Goal: Task Accomplishment & Management: Use online tool/utility

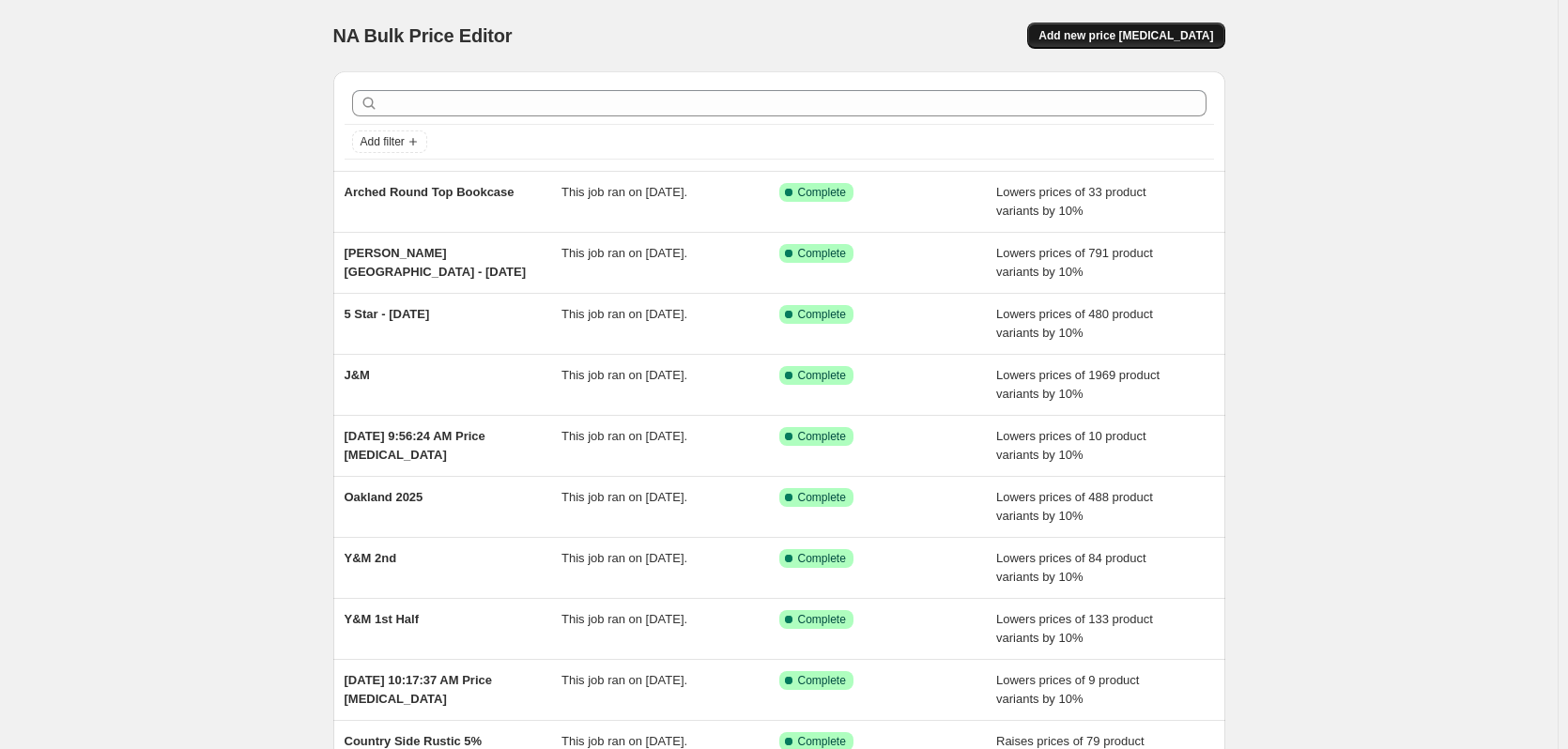
click at [1108, 37] on span "Add new price change job" at bounding box center [1125, 36] width 175 height 15
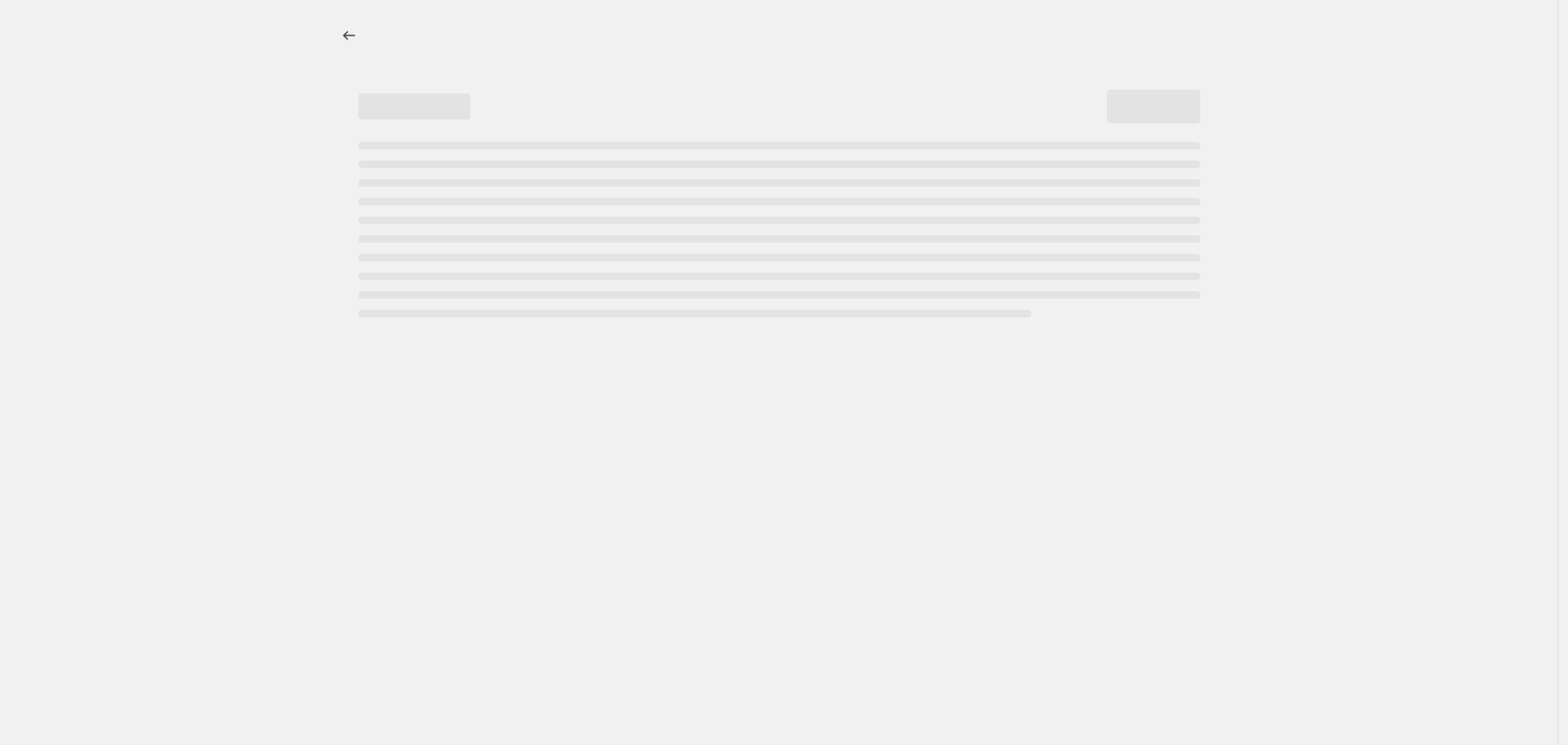
select select "percentage"
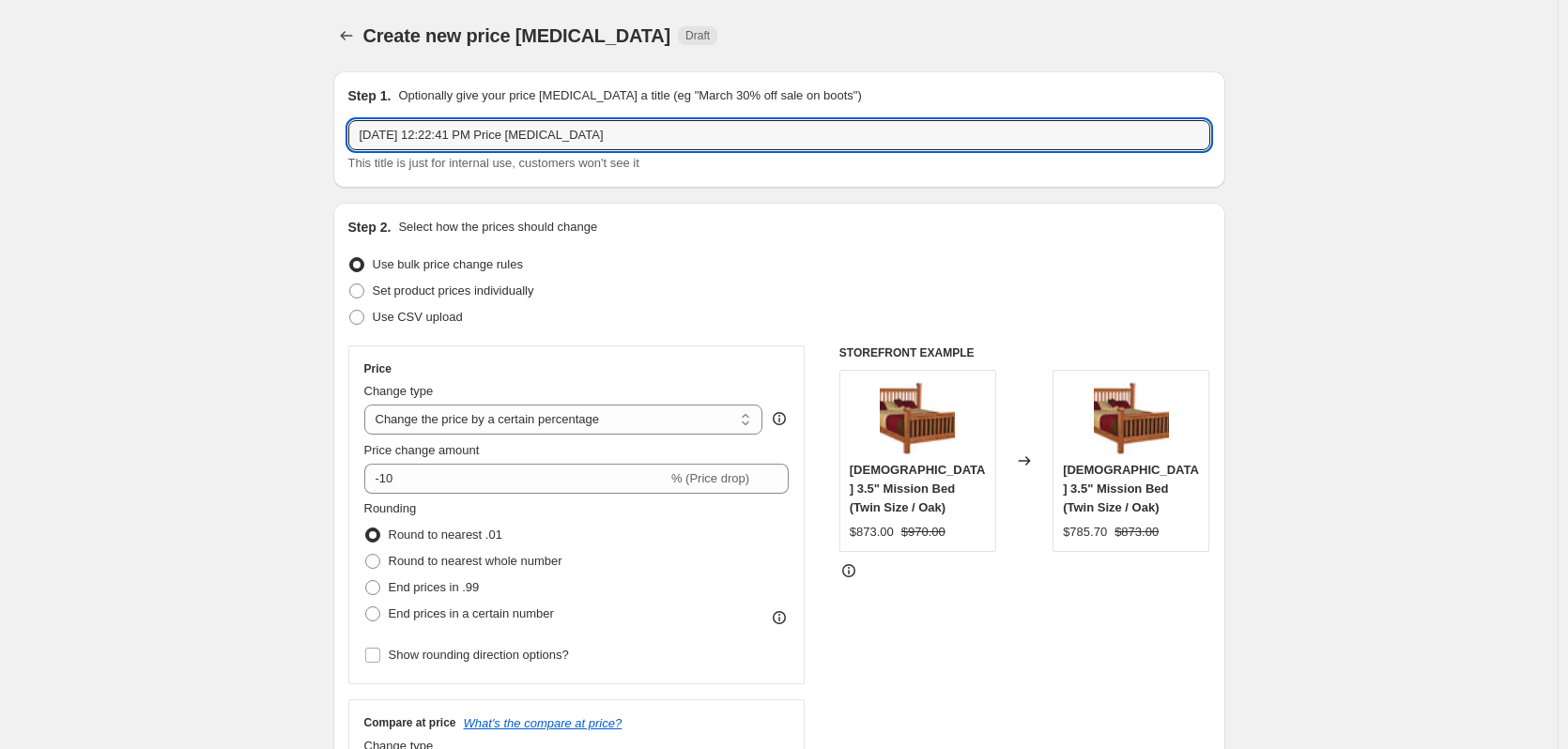
drag, startPoint x: 682, startPoint y: 135, endPoint x: 354, endPoint y: 170, distance: 329.9
click at [354, 170] on div "Aug 26, 2025, 12:22:41 PM Price change job This title is just for internal use,…" at bounding box center [779, 146] width 862 height 52
click at [377, 139] on input "MEadowlane" at bounding box center [779, 134] width 862 height 30
click at [516, 135] on input "Meadowlane" at bounding box center [779, 134] width 862 height 30
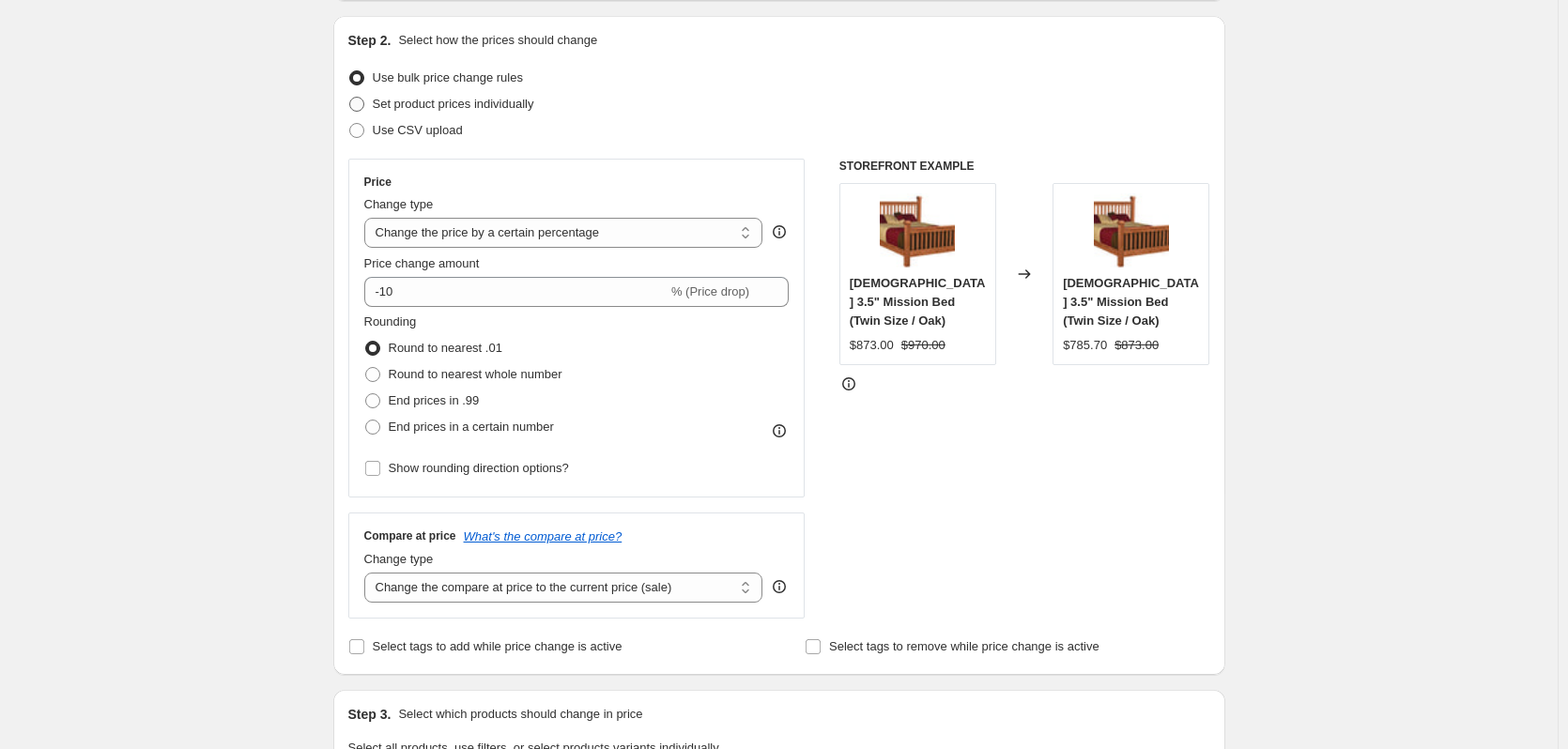
scroll to position [187, 0]
type input "Meadowlane 2025"
click at [523, 374] on span "Round to nearest whole number" at bounding box center [476, 373] width 174 height 14
click at [366, 367] on input "Round to nearest whole number" at bounding box center [365, 366] width 1 height 1
radio input "true"
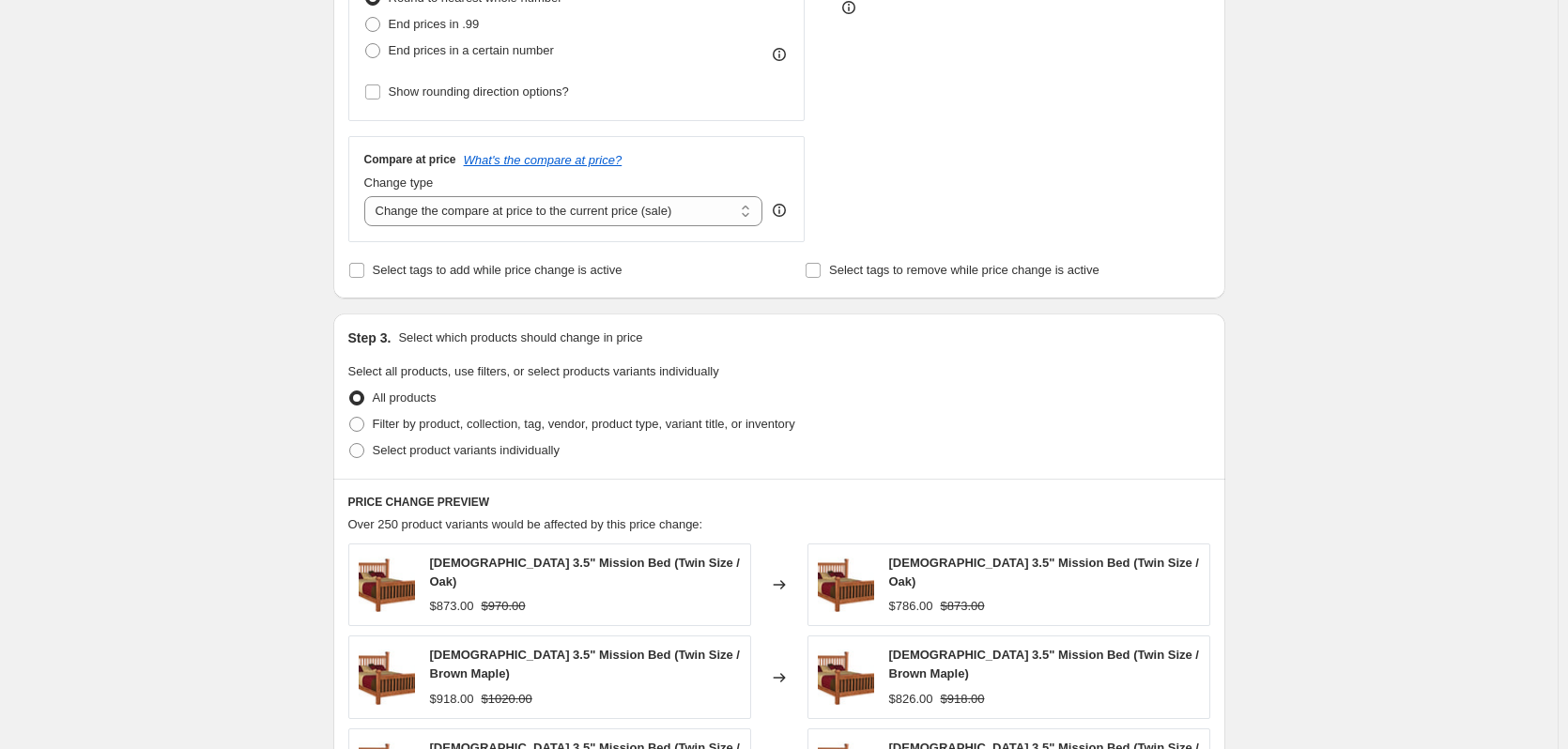
scroll to position [657, 0]
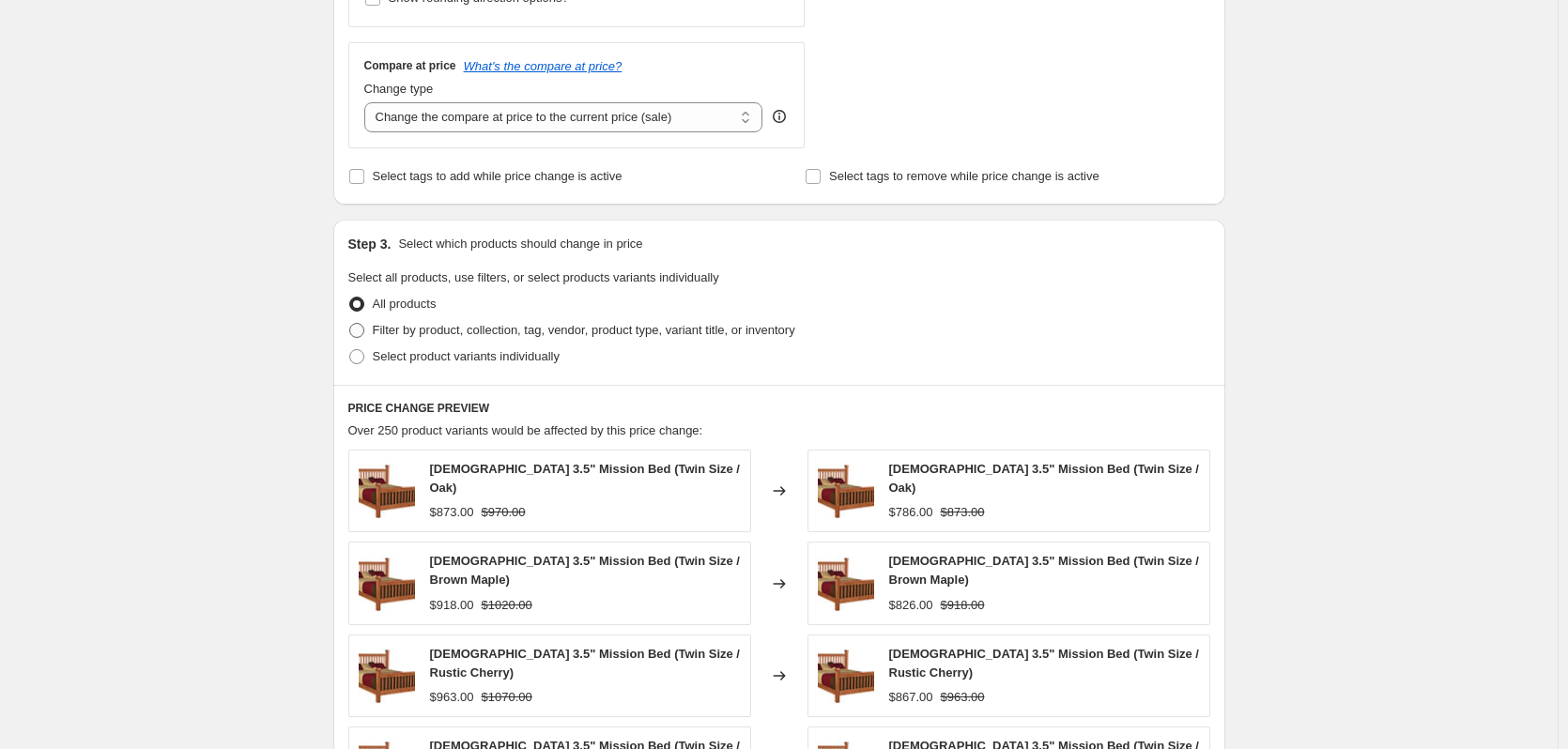
click at [633, 336] on span "Filter by product, collection, tag, vendor, product type, variant title, or inv…" at bounding box center [584, 330] width 422 height 14
click at [350, 324] on input "Filter by product, collection, tag, vendor, product type, variant title, or inv…" at bounding box center [349, 323] width 1 height 1
radio input "true"
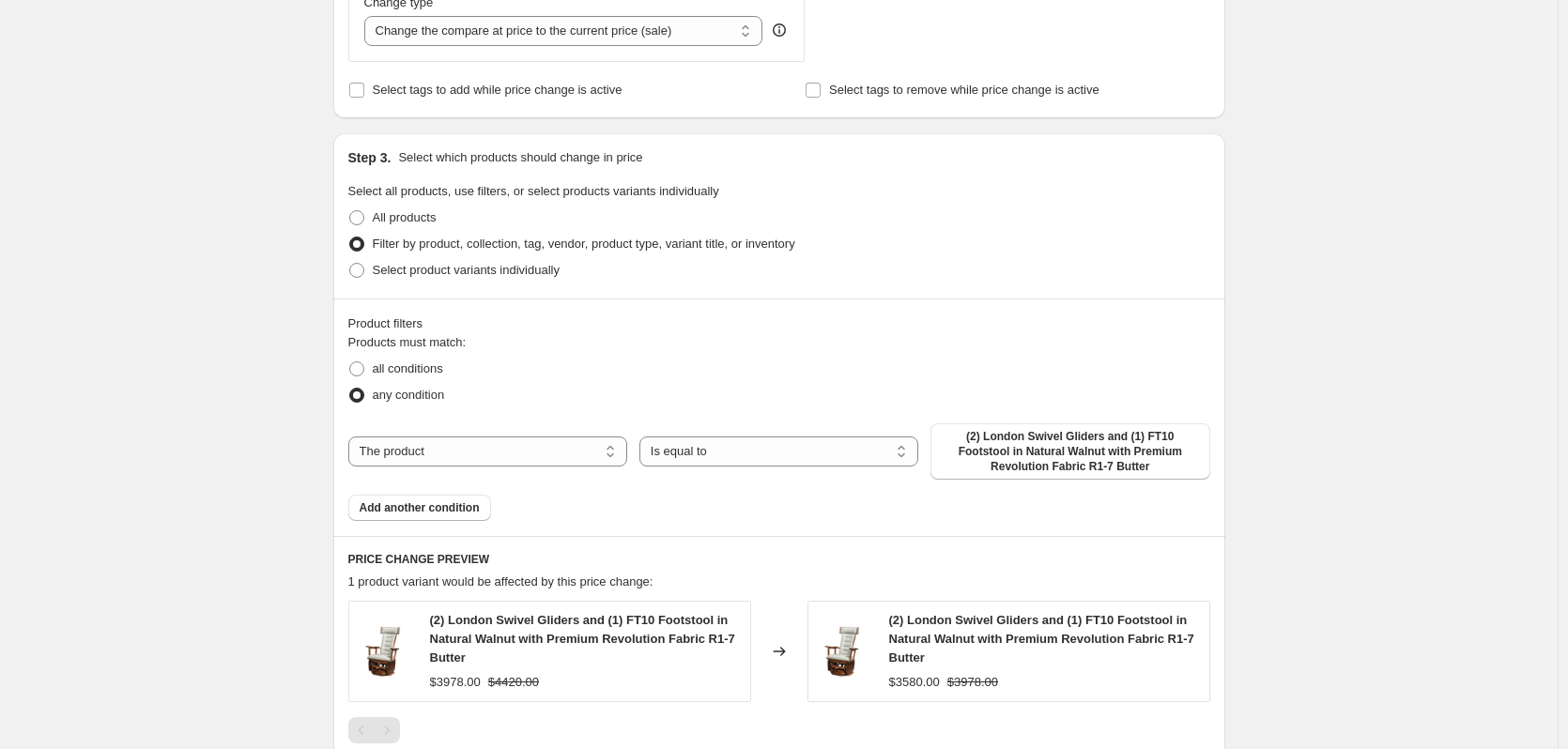
scroll to position [845, 0]
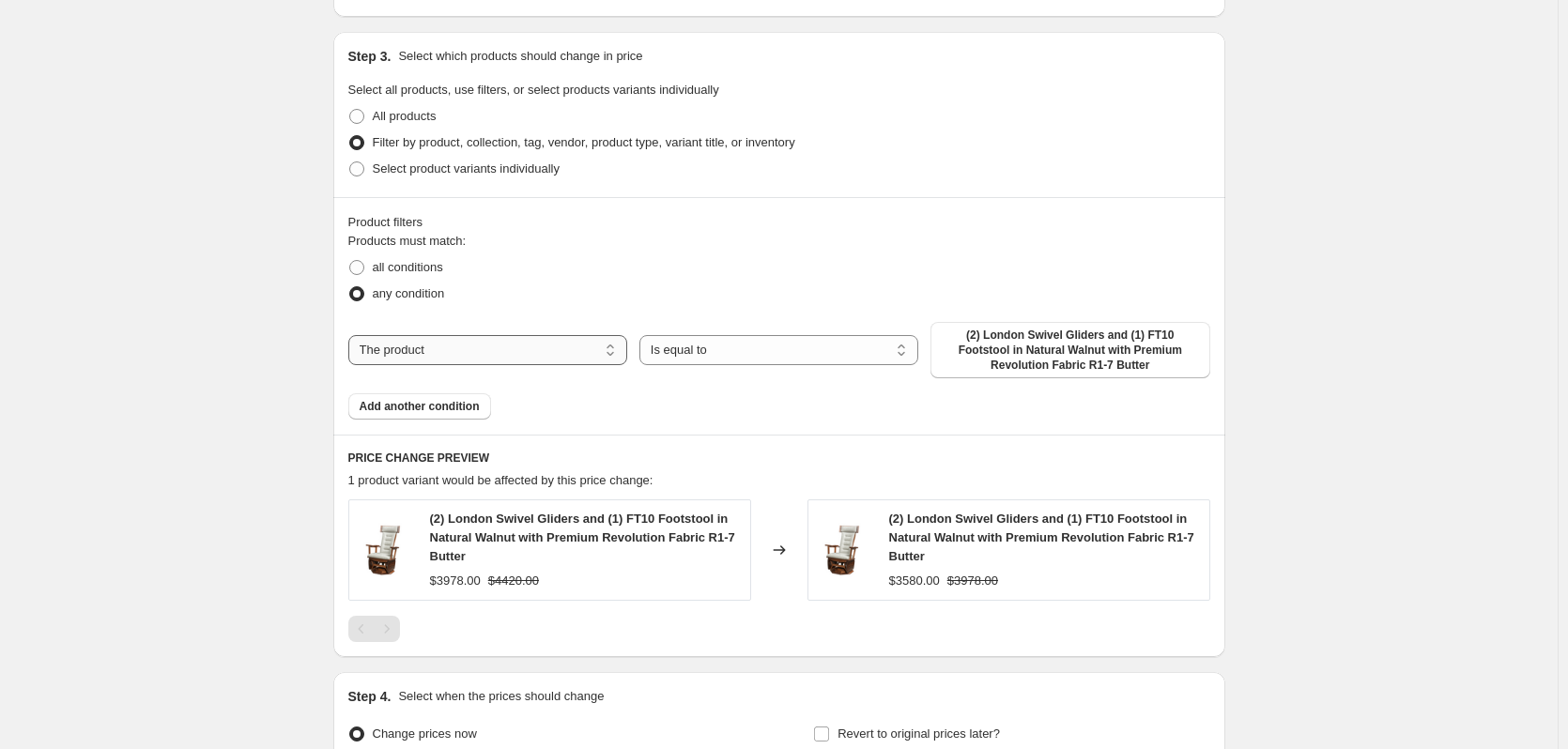
click at [583, 359] on select "The product The product's collection The product's tag The product's vendor The…" at bounding box center [487, 350] width 278 height 30
select select "collection"
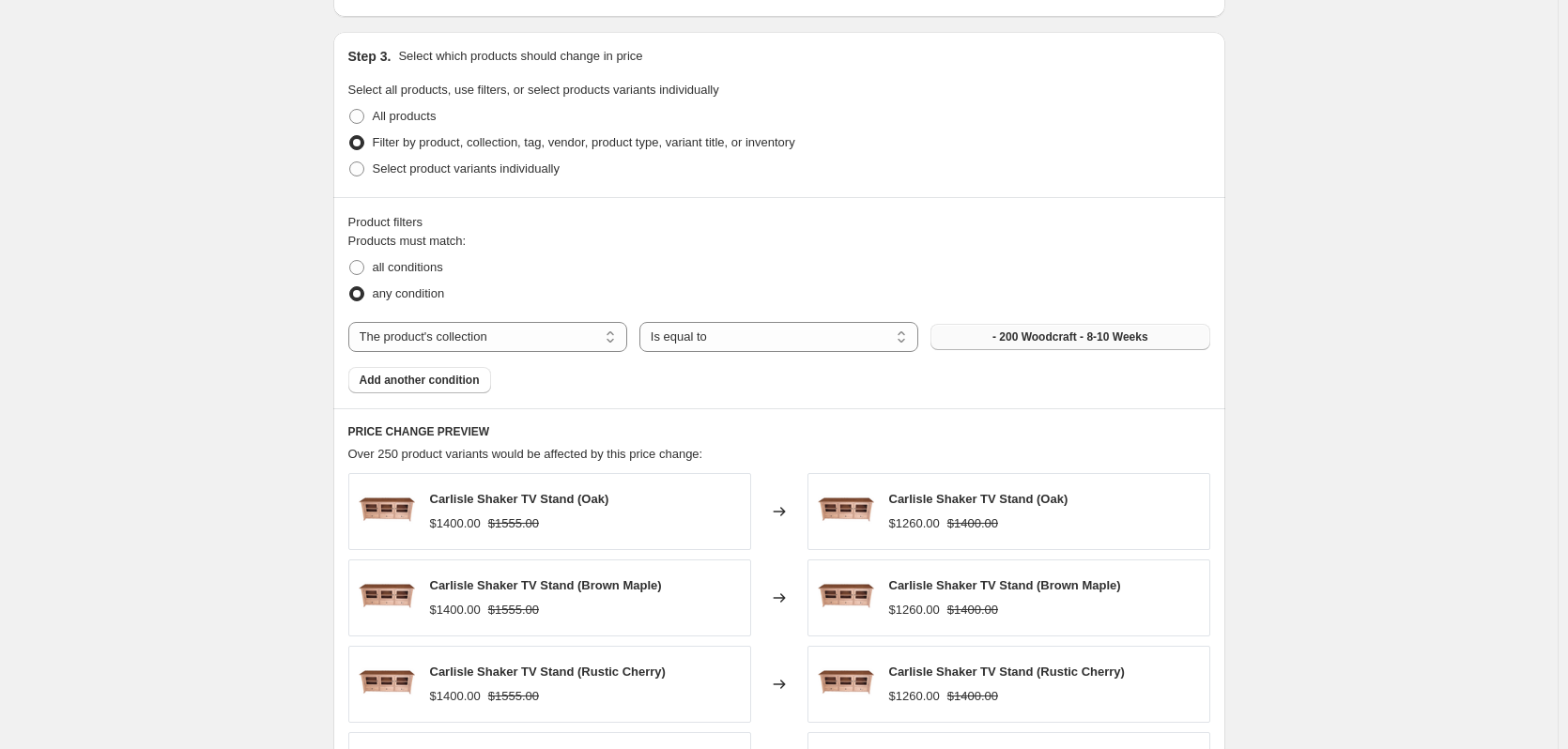
click at [1061, 346] on button "- 200 Woodcraft - 8-10 Weeks" at bounding box center [1070, 336] width 278 height 26
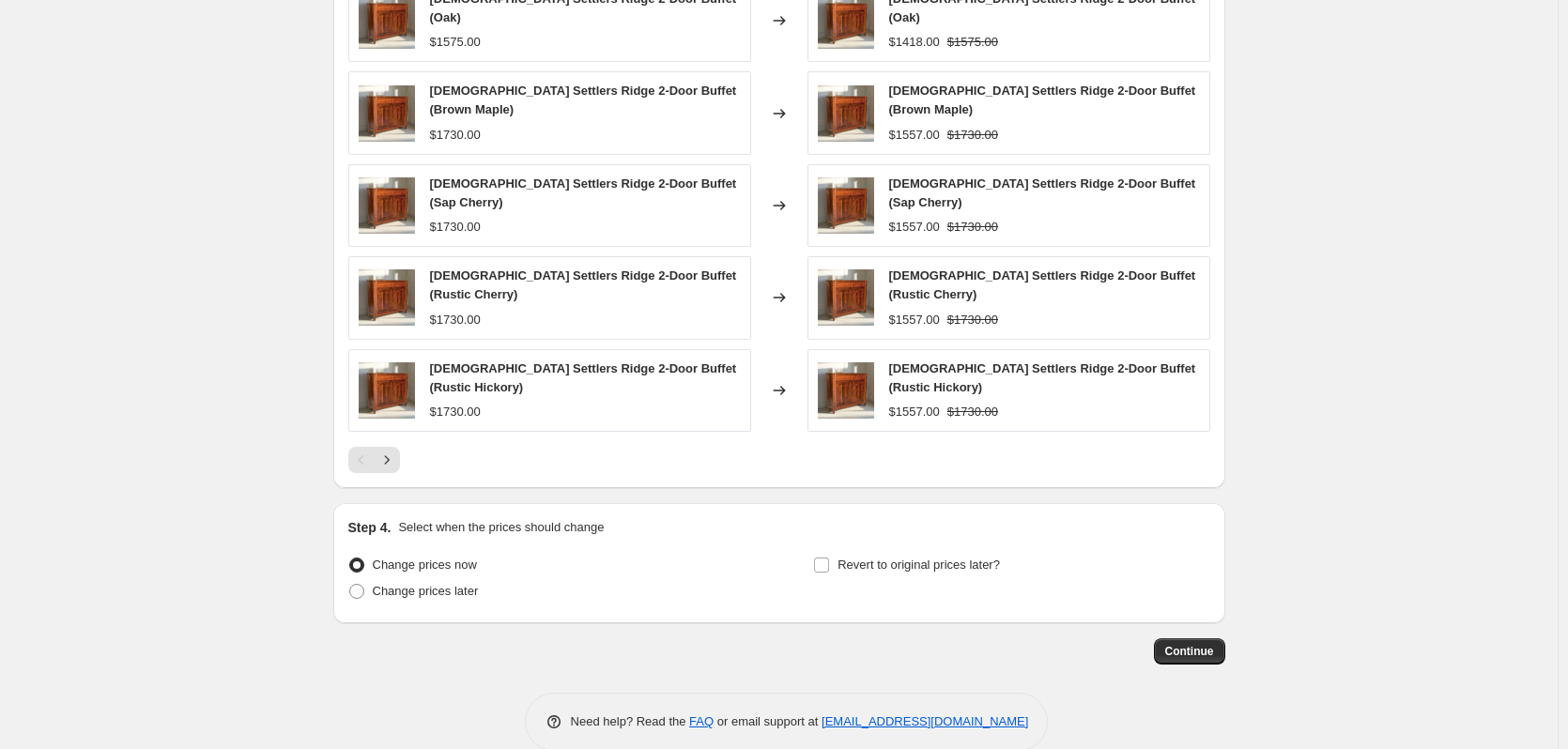
scroll to position [1340, 0]
click at [1218, 638] on button "Continue" at bounding box center [1190, 650] width 72 height 26
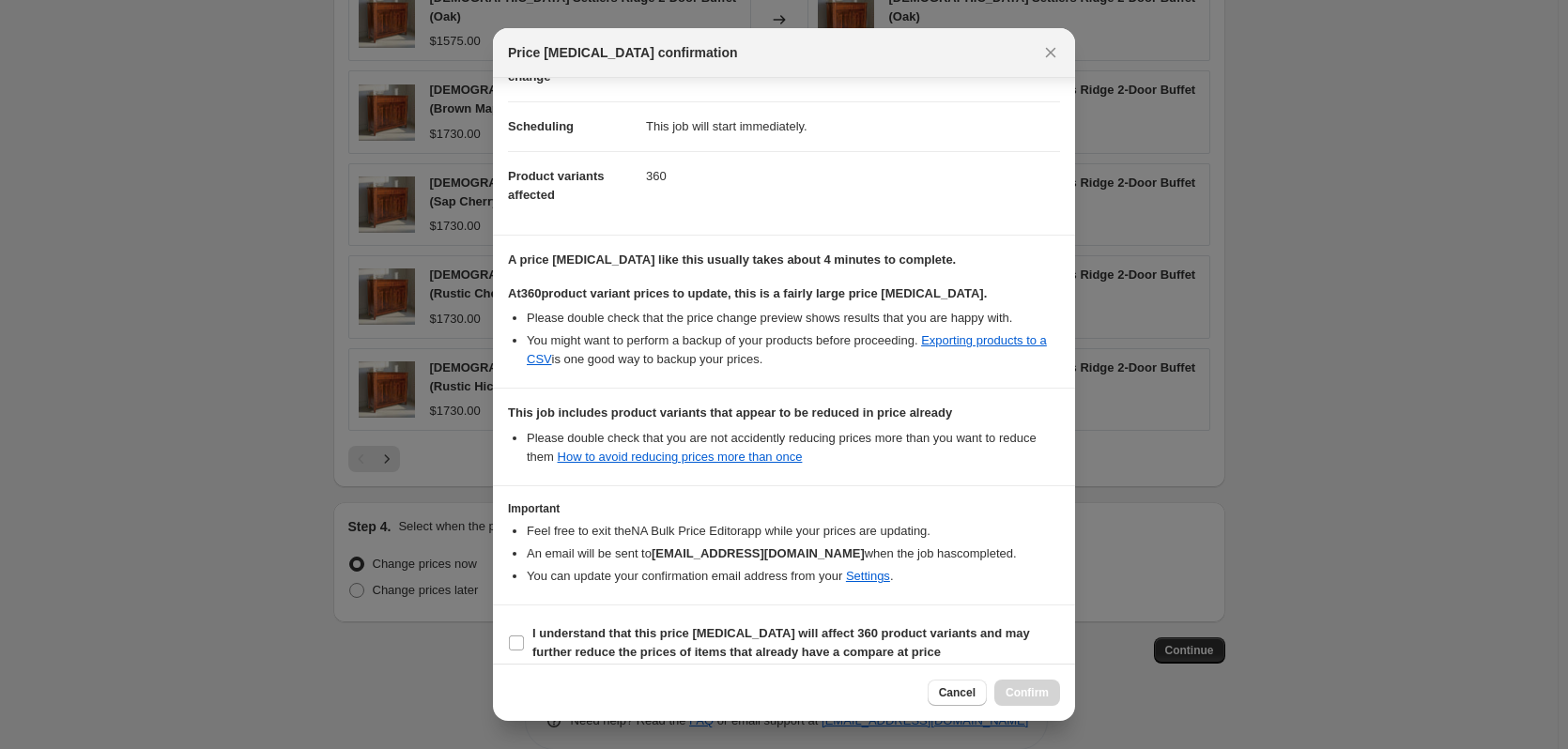
scroll to position [145, 0]
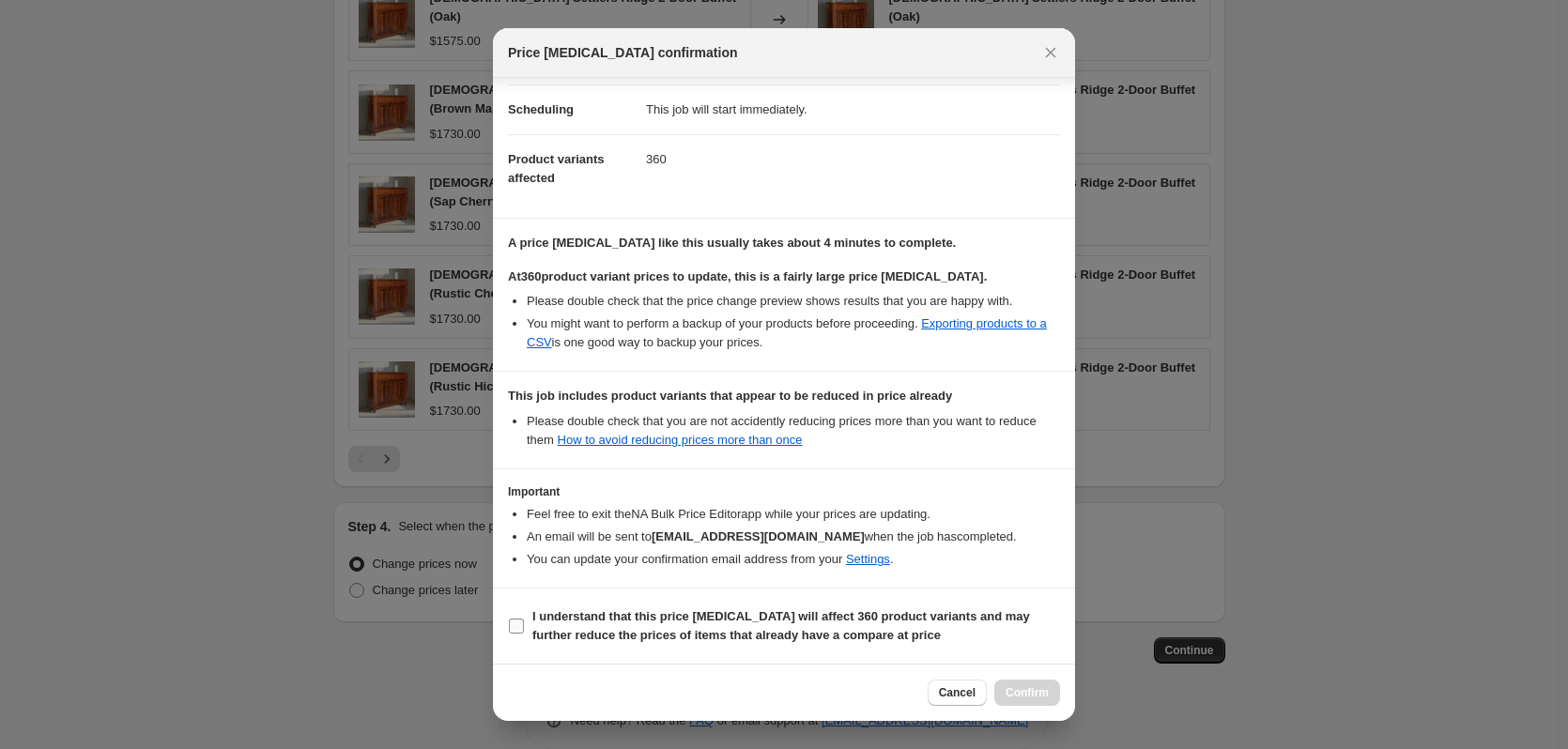
click at [722, 633] on b "I understand that this price change job will affect 360 product variants and ma…" at bounding box center [781, 625] width 498 height 33
click at [524, 633] on input "I understand that this price change job will affect 360 product variants and ma…" at bounding box center [516, 626] width 15 height 15
checkbox input "true"
click at [1030, 687] on span "Confirm" at bounding box center [1027, 693] width 44 height 15
type input "Meadowlane 2025"
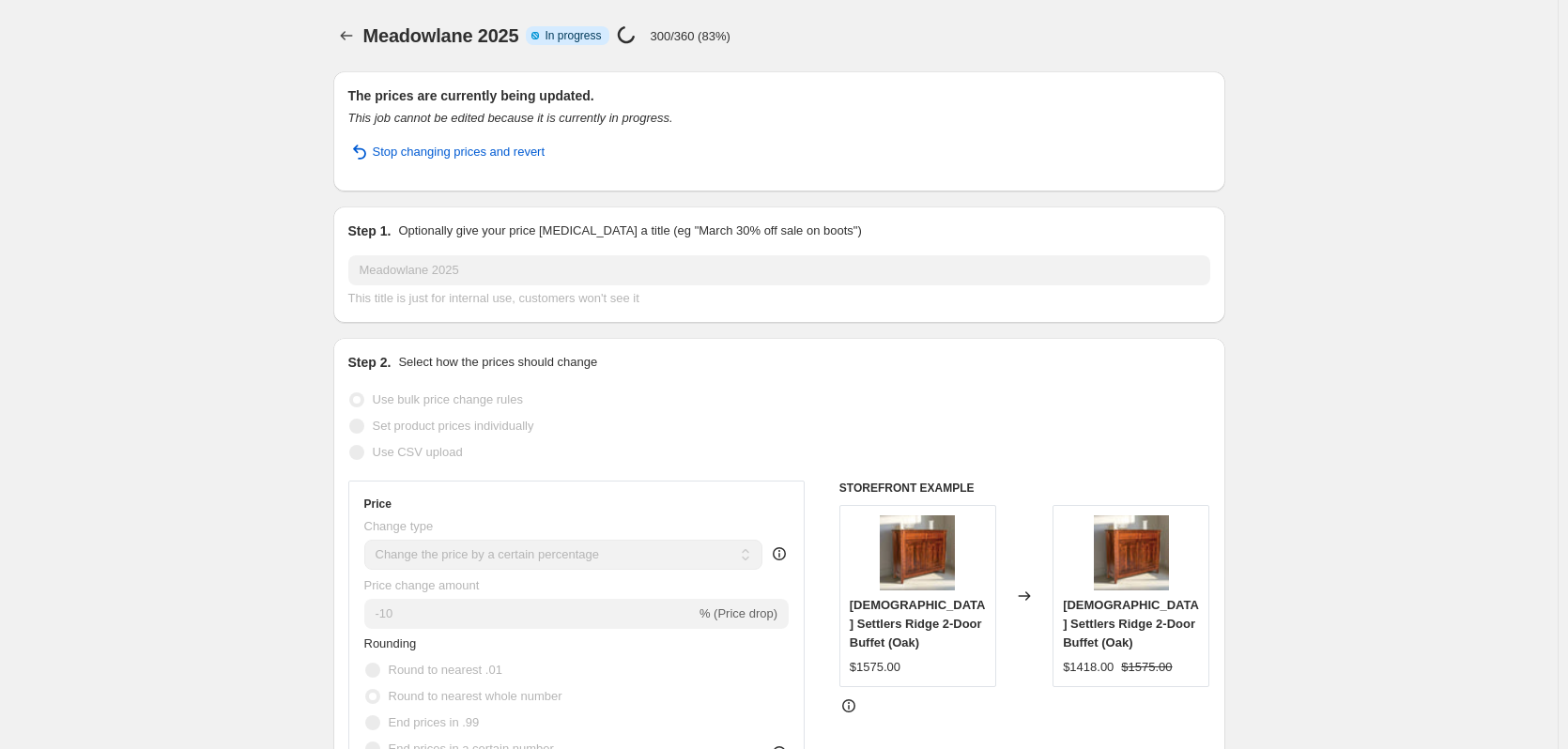
select select "percentage"
select select "collection"
